Goal: Task Accomplishment & Management: Use online tool/utility

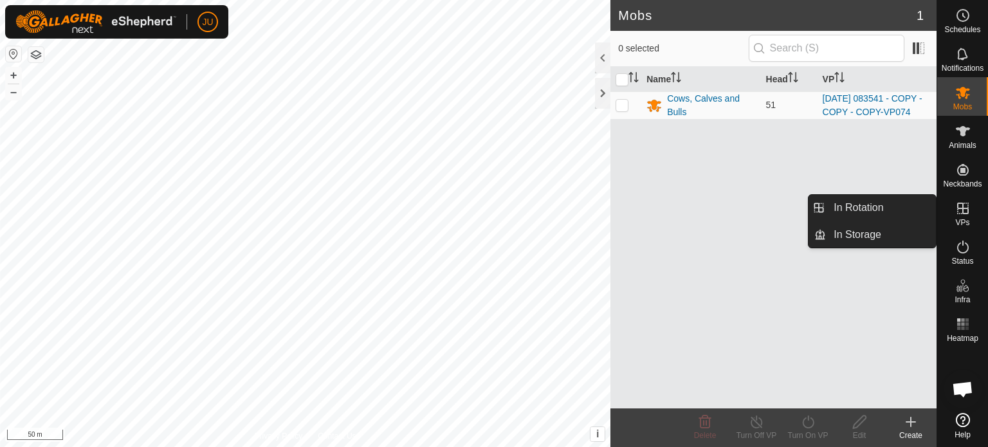
click at [968, 213] on icon at bounding box center [964, 209] width 12 height 12
click at [858, 204] on link "In Rotation" at bounding box center [881, 208] width 110 height 26
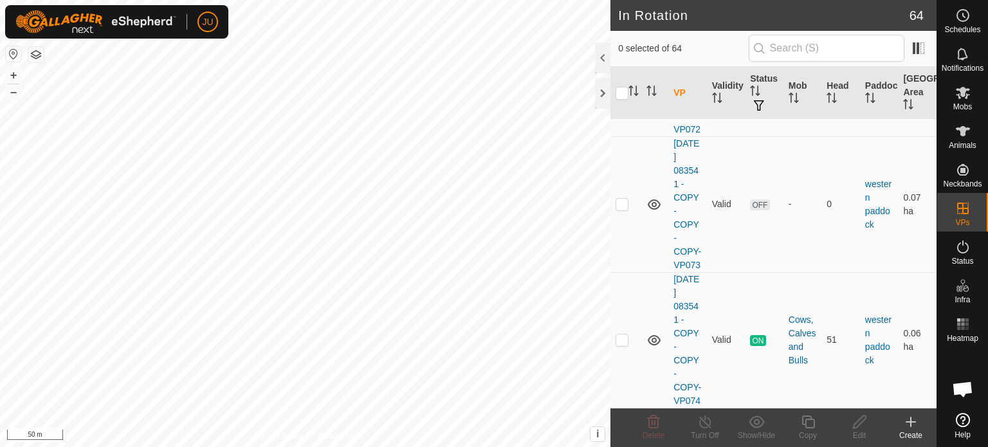
scroll to position [10116, 0]
click at [620, 335] on p-checkbox at bounding box center [622, 340] width 13 height 10
checkbox input "true"
click at [812, 426] on icon at bounding box center [809, 421] width 16 height 15
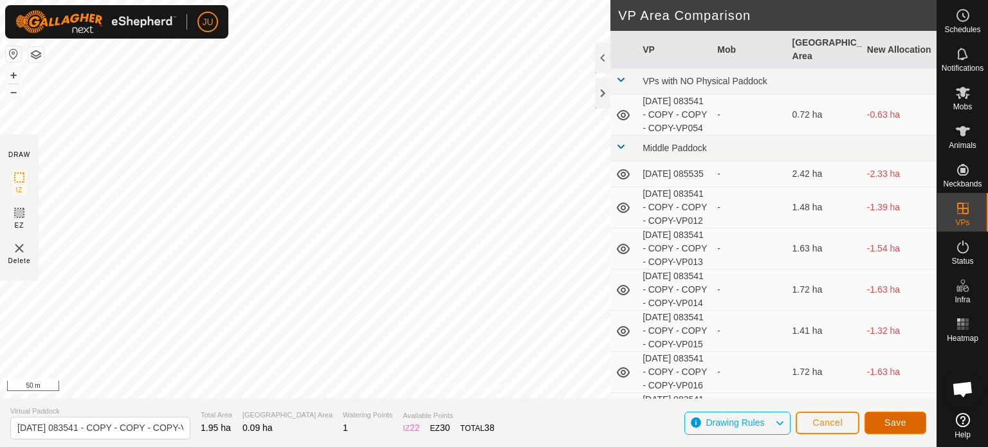
click at [900, 420] on span "Save" at bounding box center [896, 423] width 22 height 10
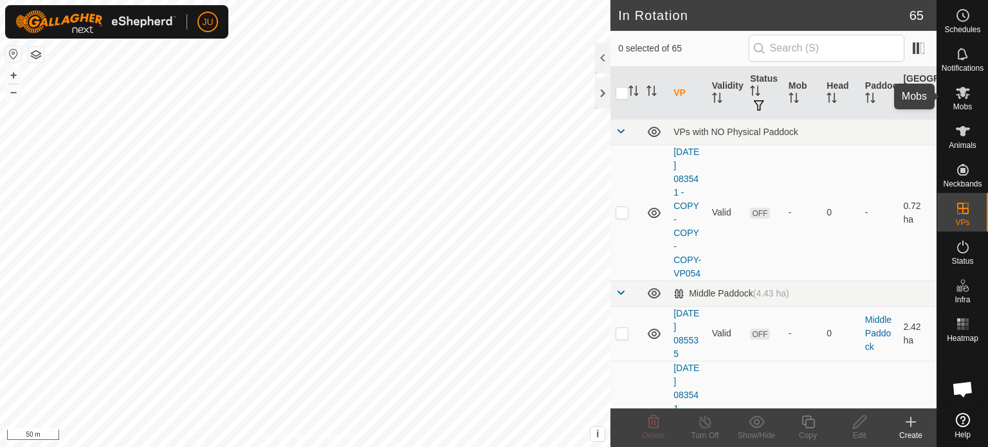
click at [966, 91] on icon at bounding box center [963, 93] width 14 height 12
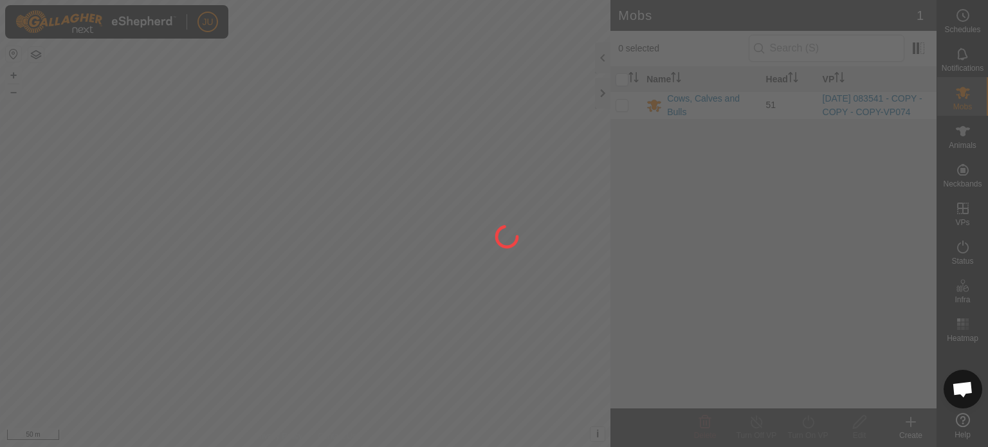
click at [625, 110] on div at bounding box center [494, 223] width 988 height 447
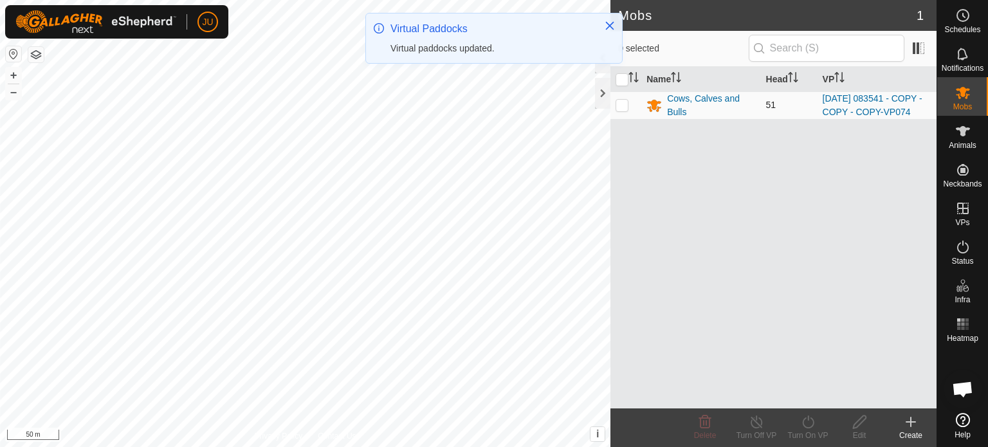
click at [623, 110] on p-checkbox at bounding box center [622, 105] width 13 height 10
checkbox input "true"
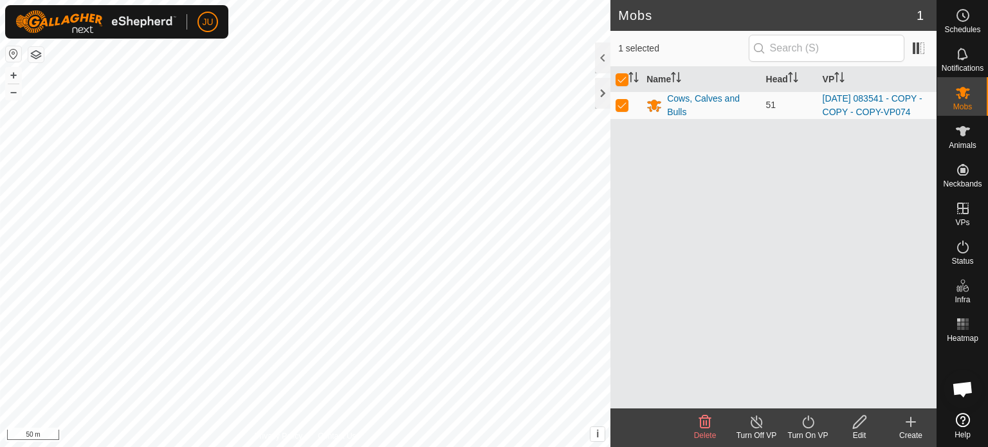
click at [806, 416] on icon at bounding box center [809, 421] width 16 height 15
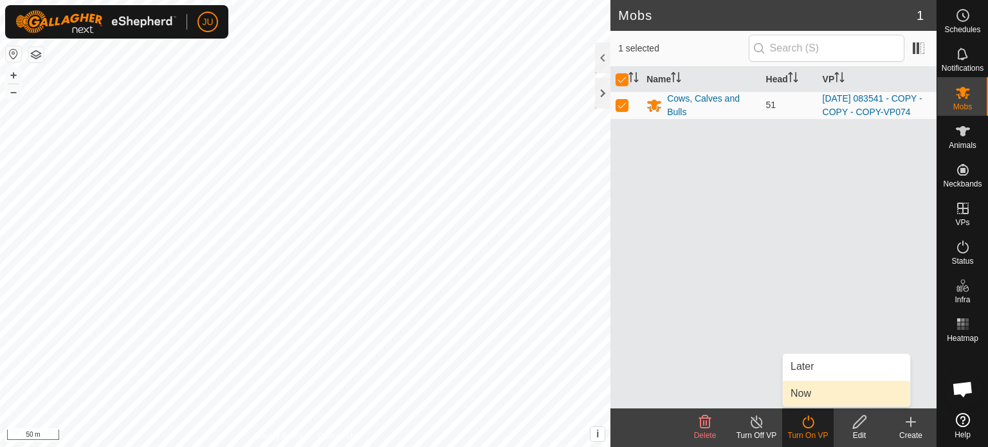
click at [822, 394] on link "Now" at bounding box center [846, 394] width 127 height 26
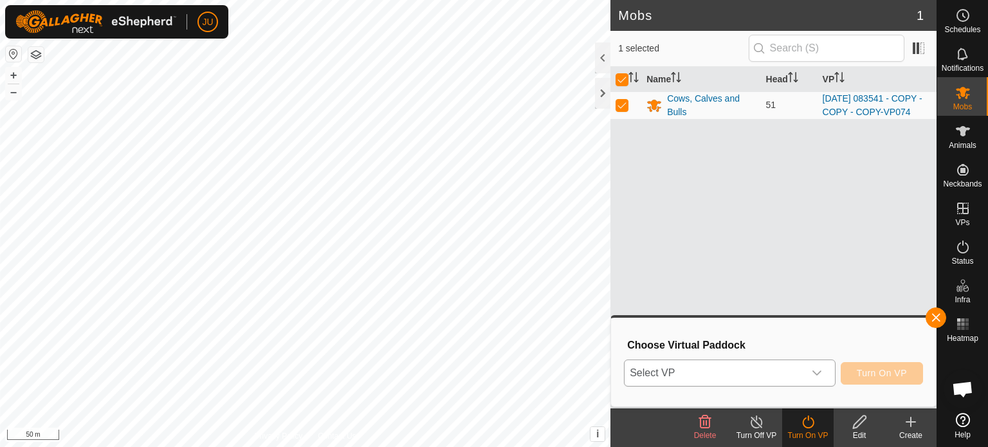
click at [814, 372] on icon "dropdown trigger" at bounding box center [817, 373] width 9 height 5
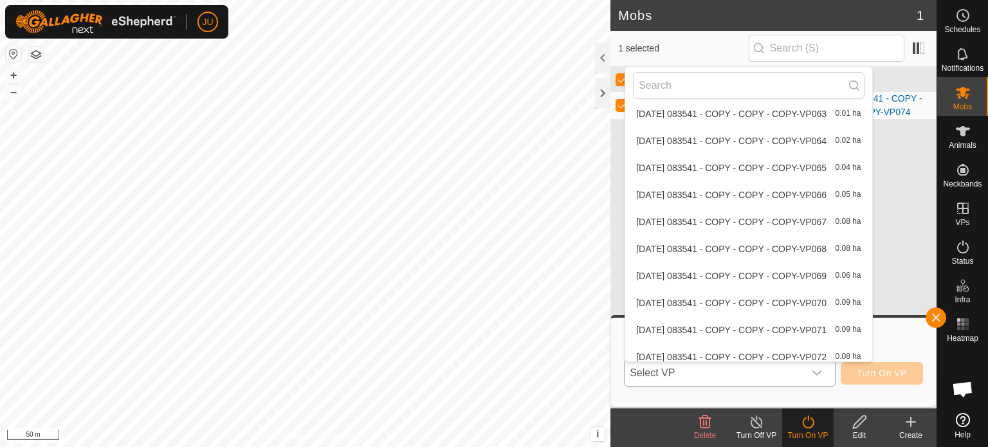
scroll to position [1617, 0]
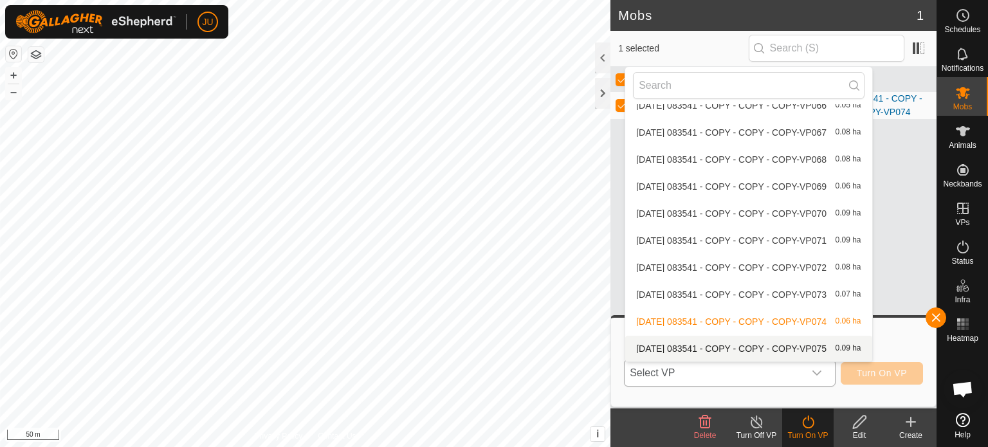
click at [700, 343] on li "[DATE] 083541 - COPY - COPY - COPY-VP075 0.09 ha" at bounding box center [749, 349] width 246 height 26
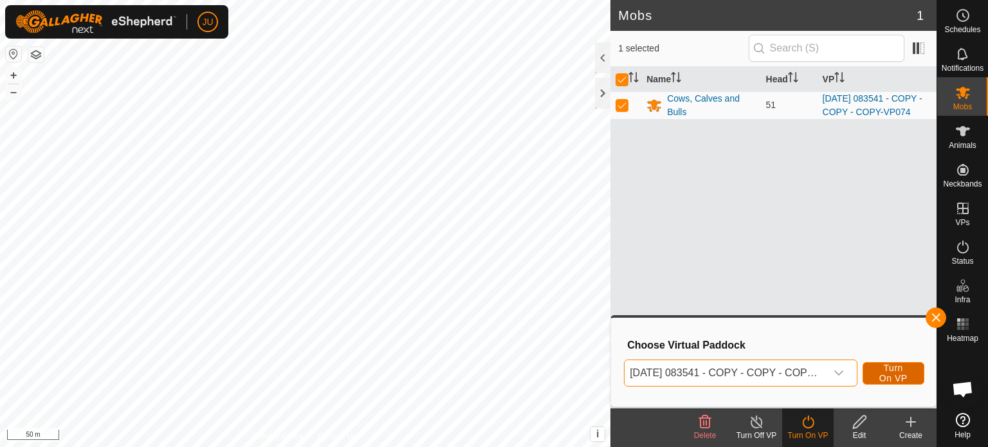
click at [887, 371] on span "Turn On VP" at bounding box center [894, 373] width 30 height 21
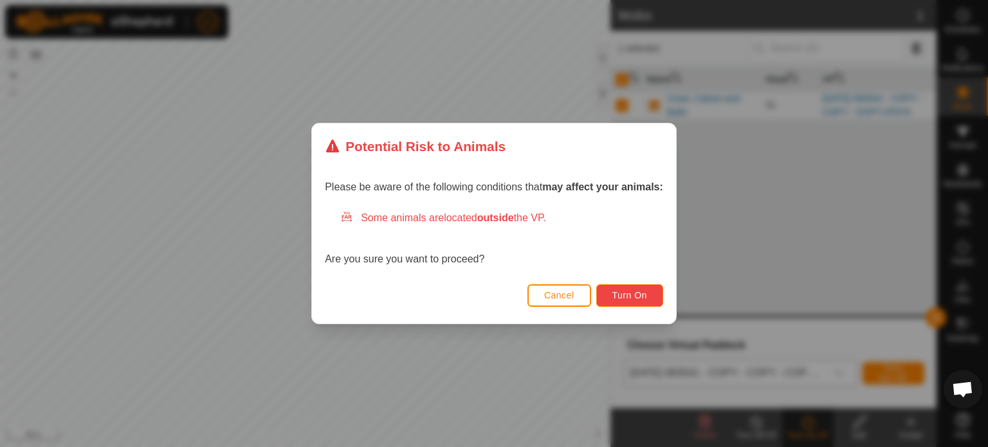
click at [631, 292] on span "Turn On" at bounding box center [630, 295] width 35 height 10
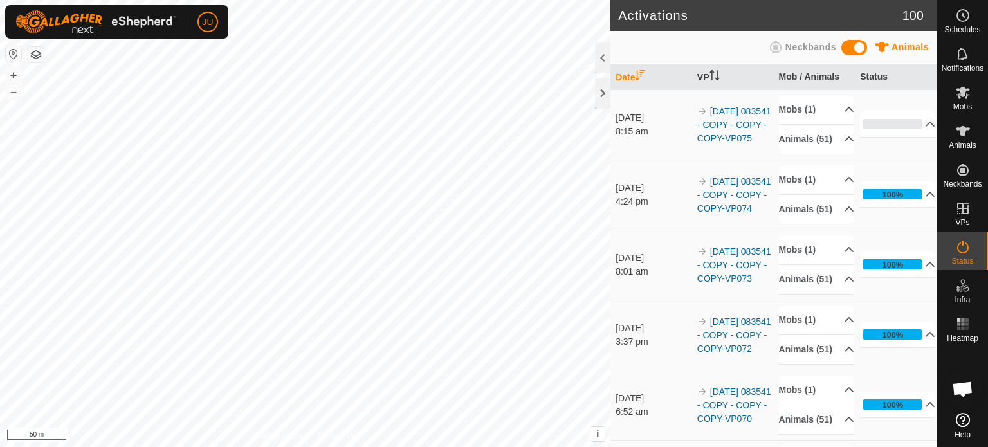
click at [224, 447] on html "JU Schedules Notifications Mobs Animals Neckbands VPs Status Infra Heatmap Help…" at bounding box center [494, 223] width 988 height 447
